Goal: Check status

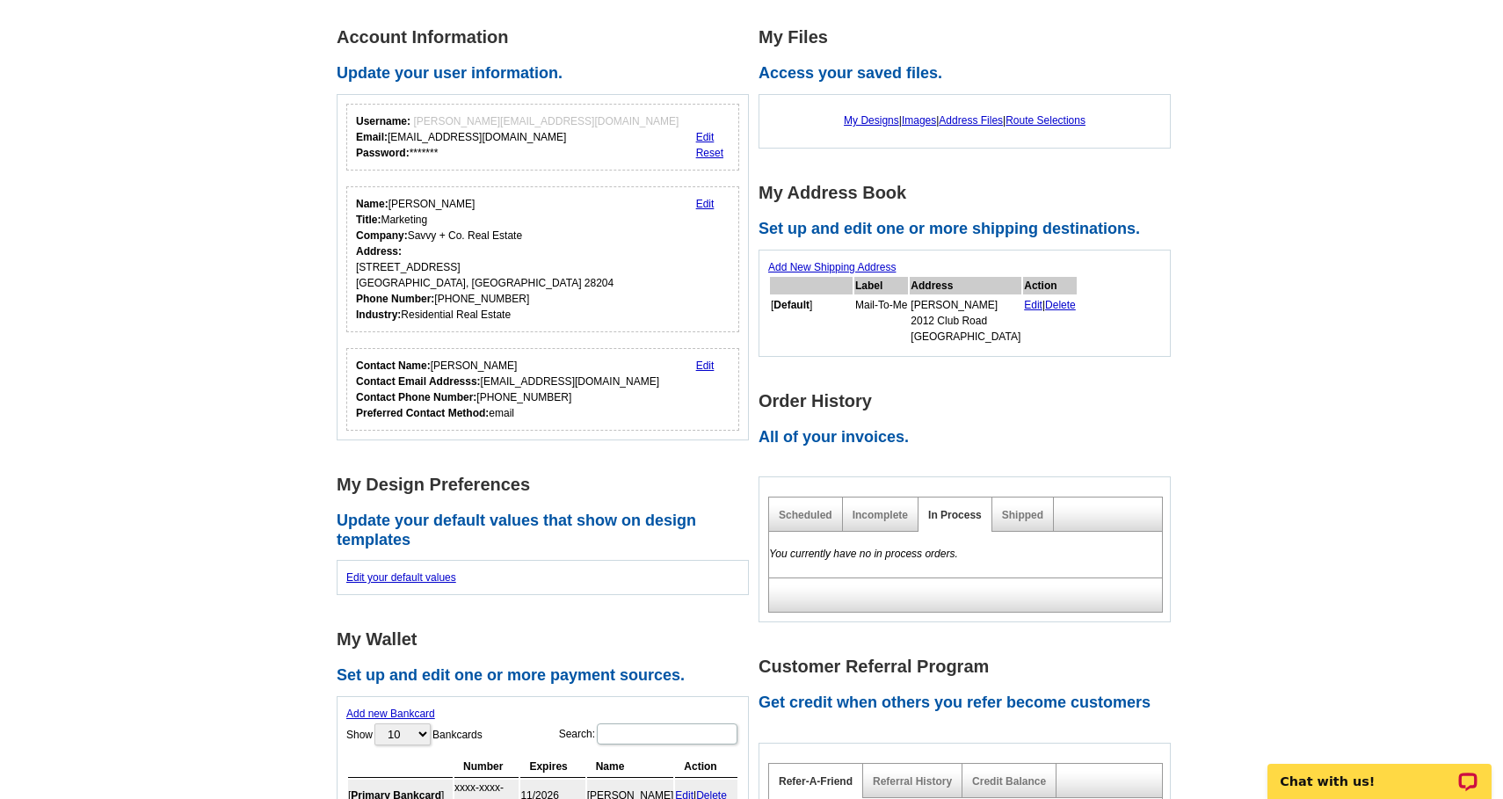
scroll to position [251, 0]
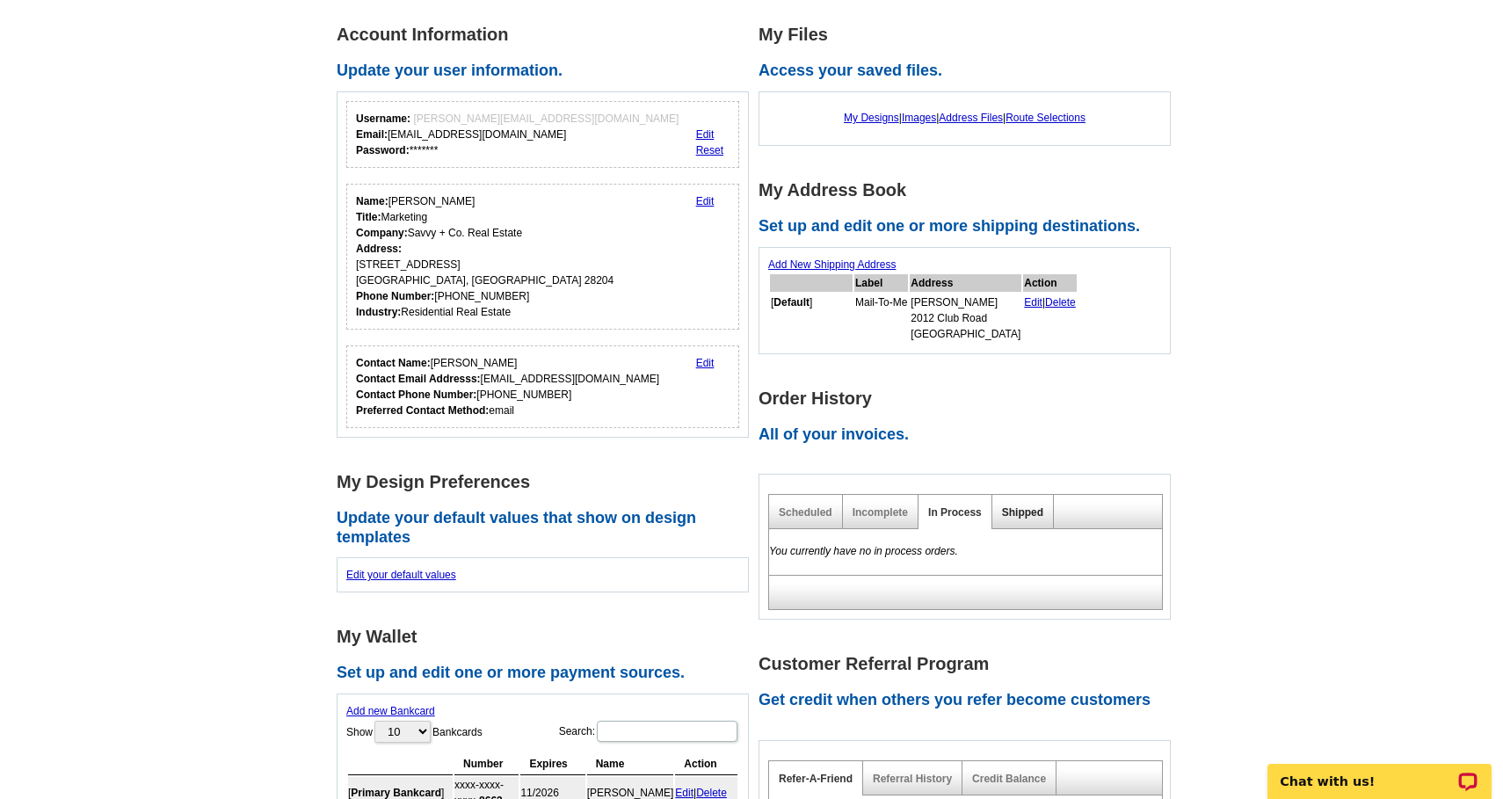
click at [1018, 508] on link "Shipped" at bounding box center [1022, 512] width 41 height 12
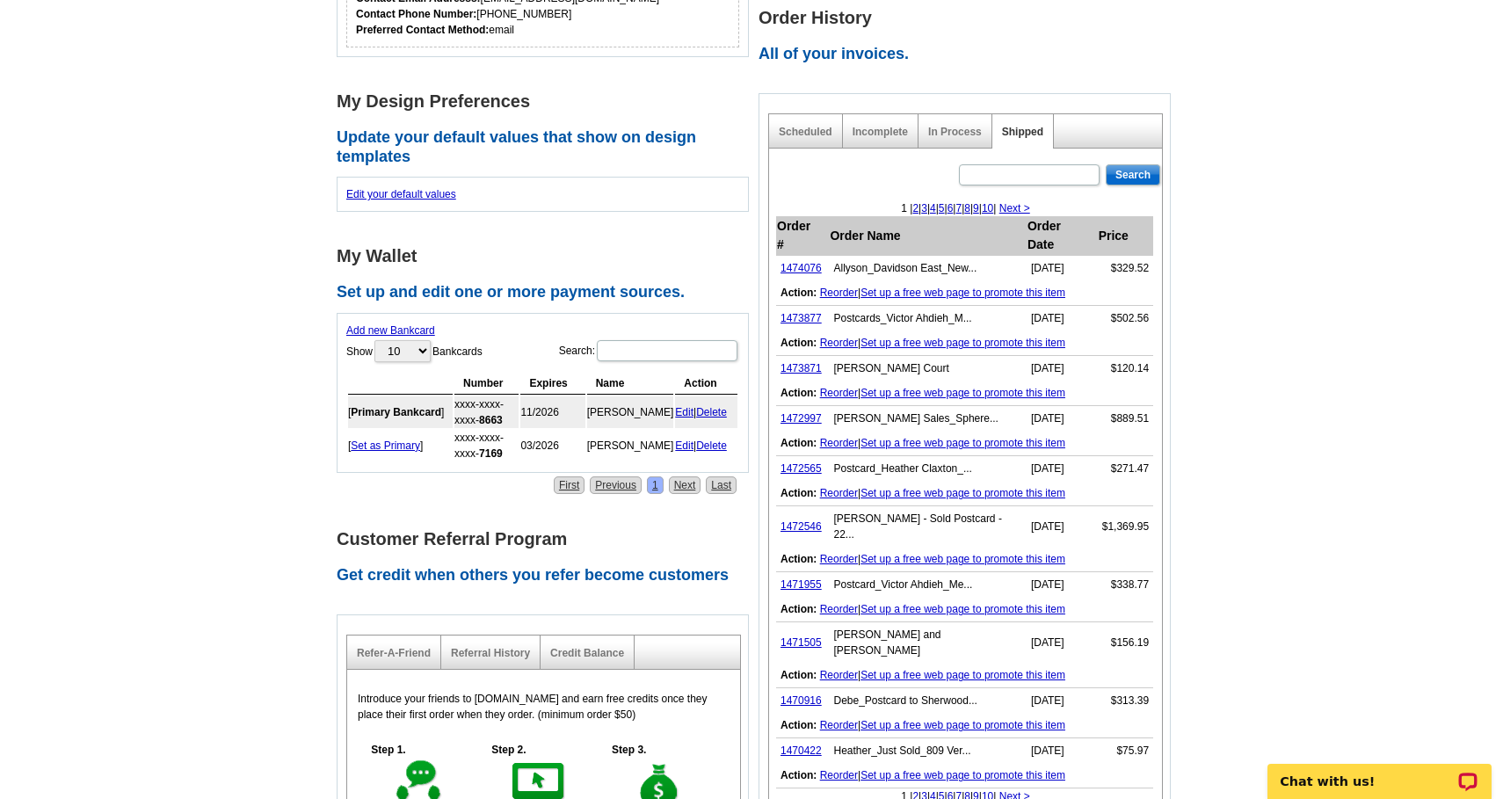
scroll to position [635, 0]
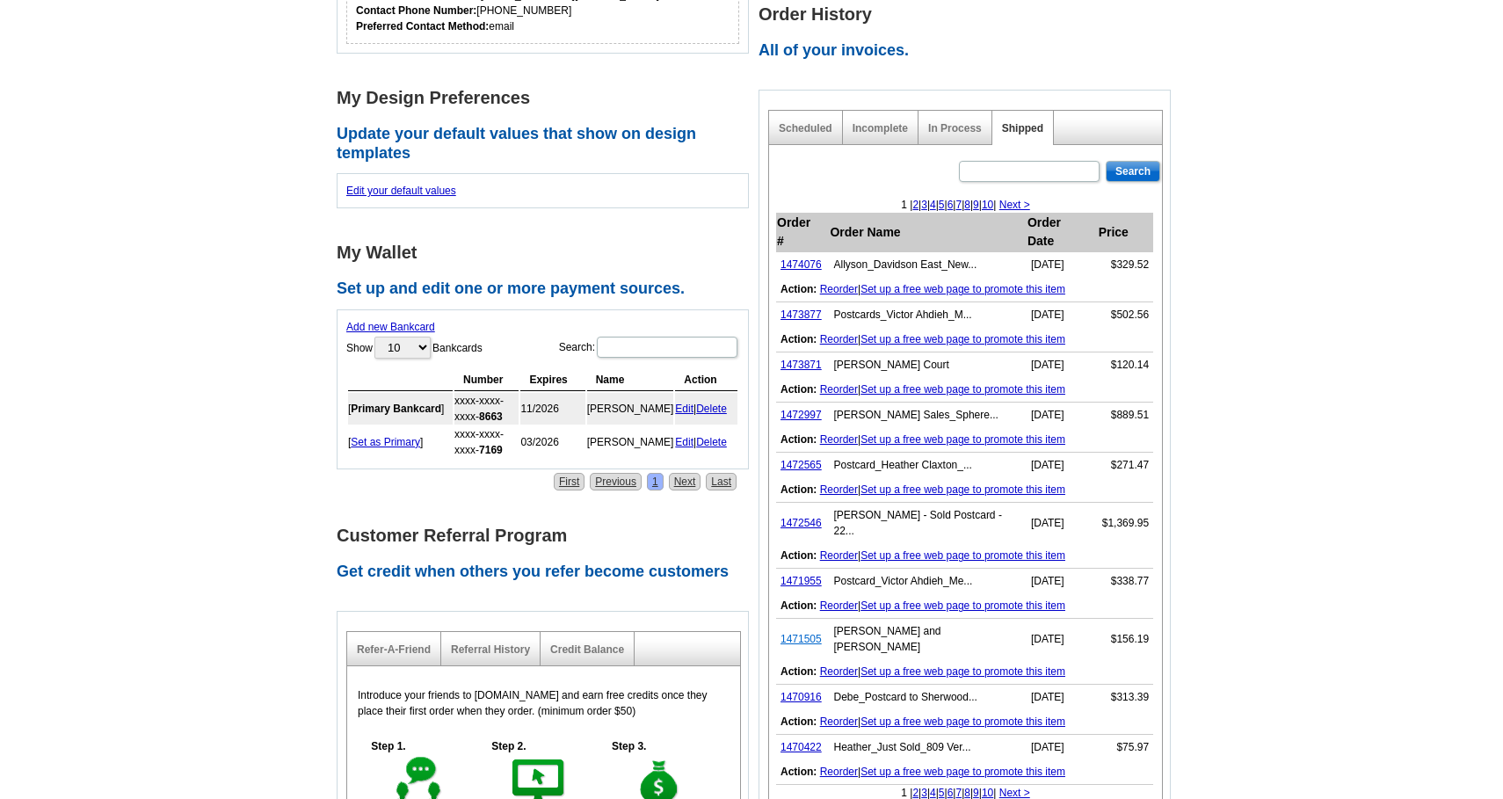
click at [804, 633] on link "1471505" at bounding box center [801, 639] width 41 height 12
click at [803, 575] on link "1471955" at bounding box center [801, 581] width 41 height 12
click at [807, 517] on link "1472546" at bounding box center [801, 523] width 41 height 12
click at [806, 459] on link "1472565" at bounding box center [801, 465] width 41 height 12
click at [801, 409] on link "1472997" at bounding box center [801, 415] width 41 height 12
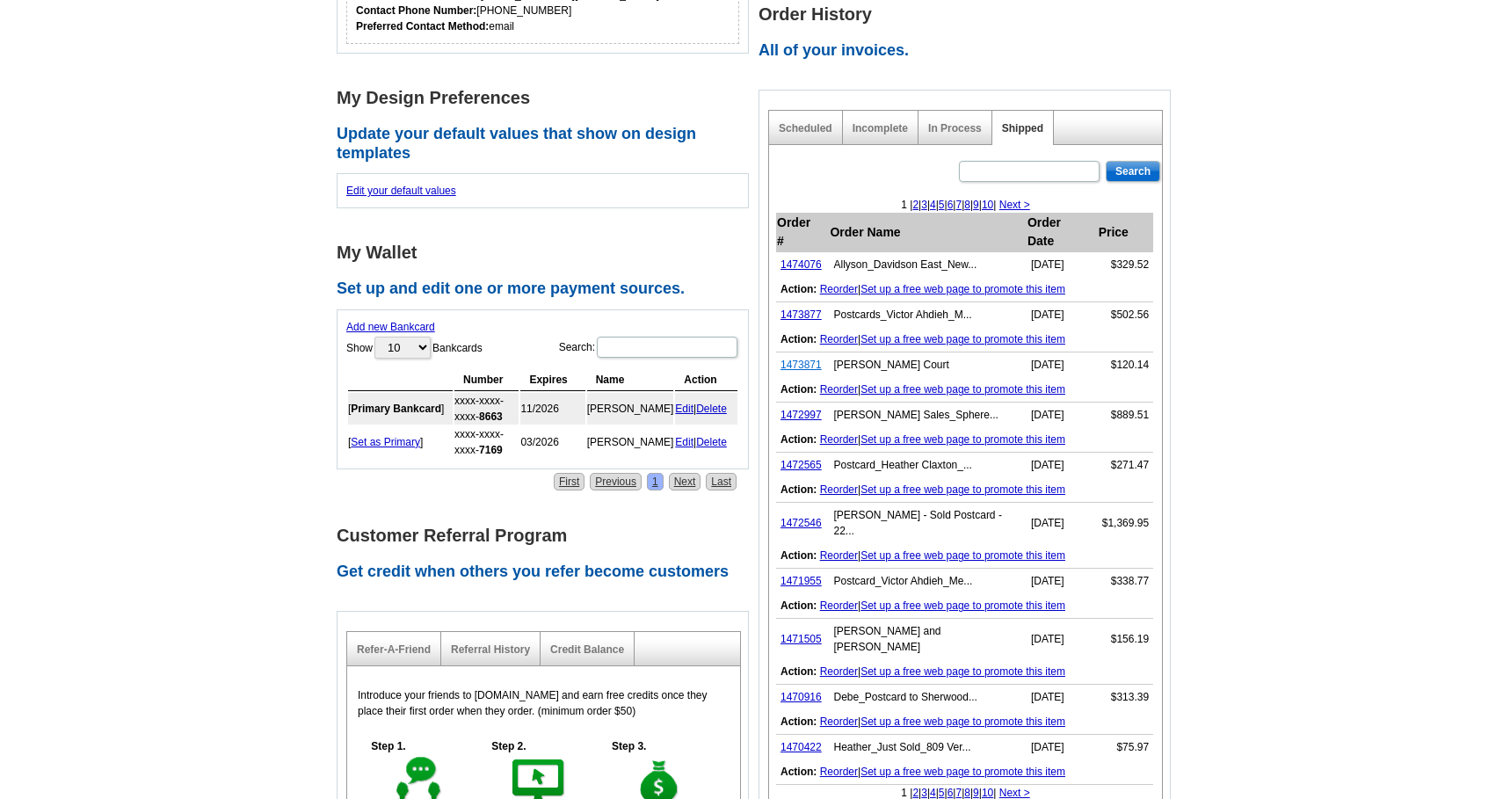
click at [803, 359] on link "1473871" at bounding box center [801, 365] width 41 height 12
click at [804, 309] on link "1473877" at bounding box center [801, 315] width 41 height 12
click at [903, 283] on link "Set up a free web page to promote this item" at bounding box center [963, 289] width 205 height 12
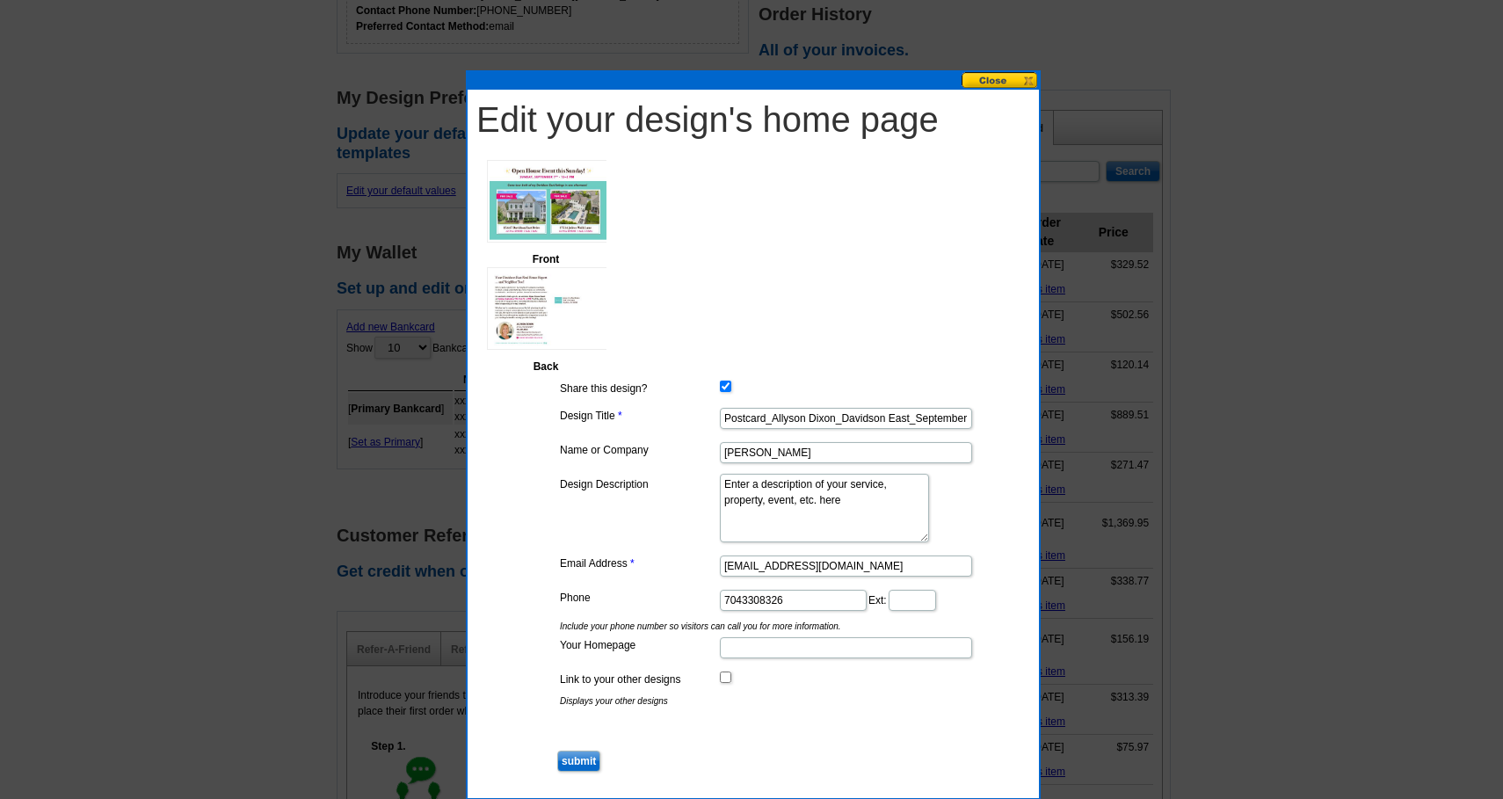
click at [1023, 79] on button at bounding box center [1000, 80] width 77 height 17
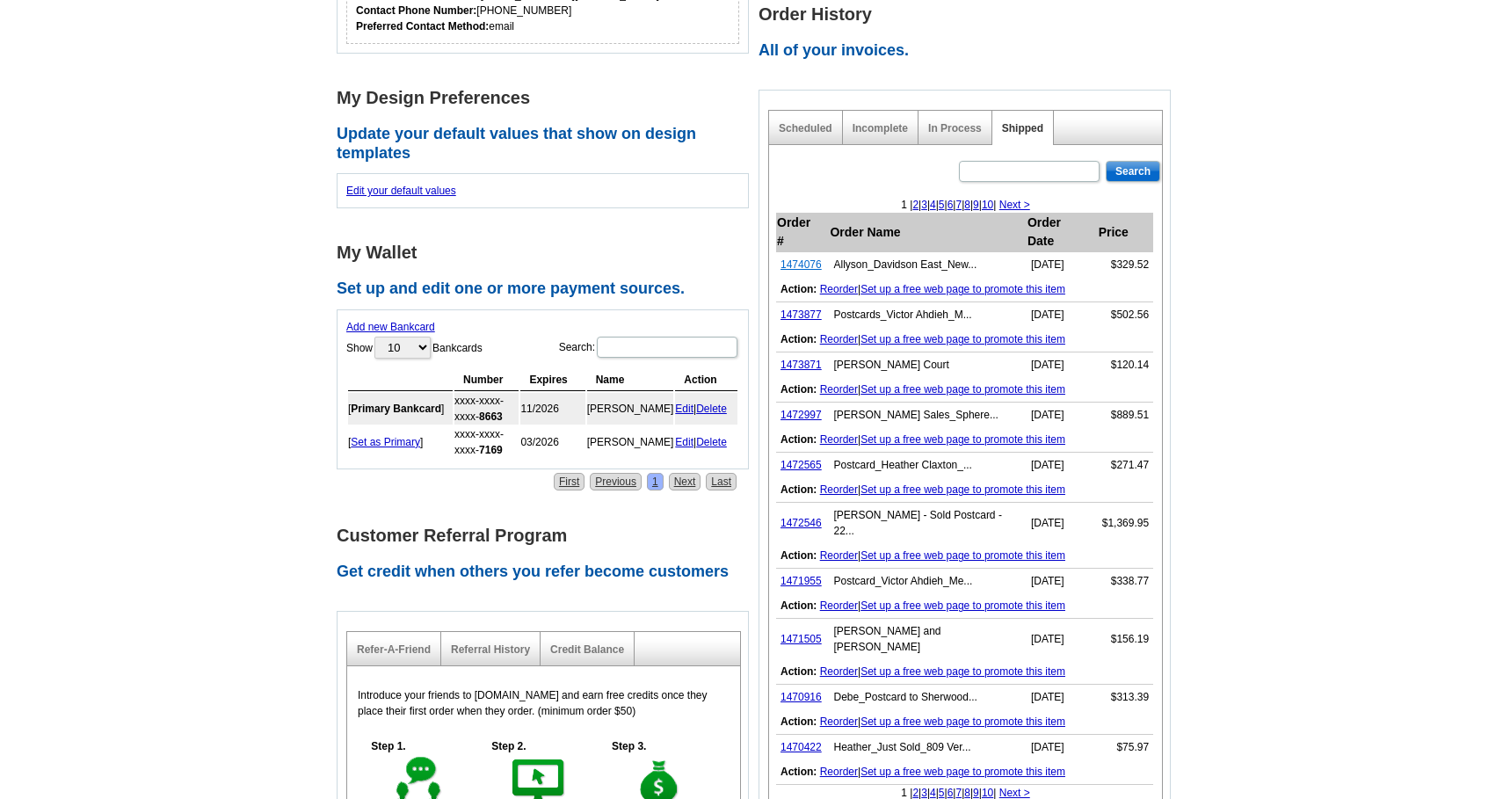
click at [802, 258] on link "1474076" at bounding box center [801, 264] width 41 height 12
